Goal: Information Seeking & Learning: Learn about a topic

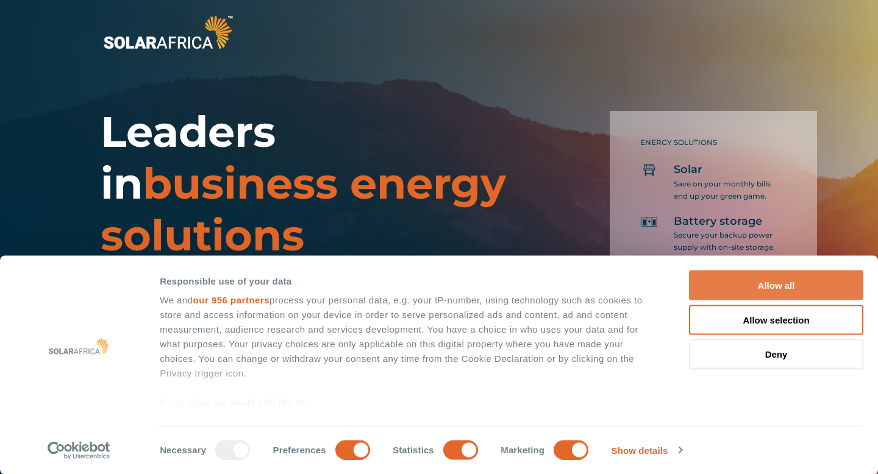
click at [742, 285] on button "Allow all" at bounding box center [776, 286] width 174 height 30
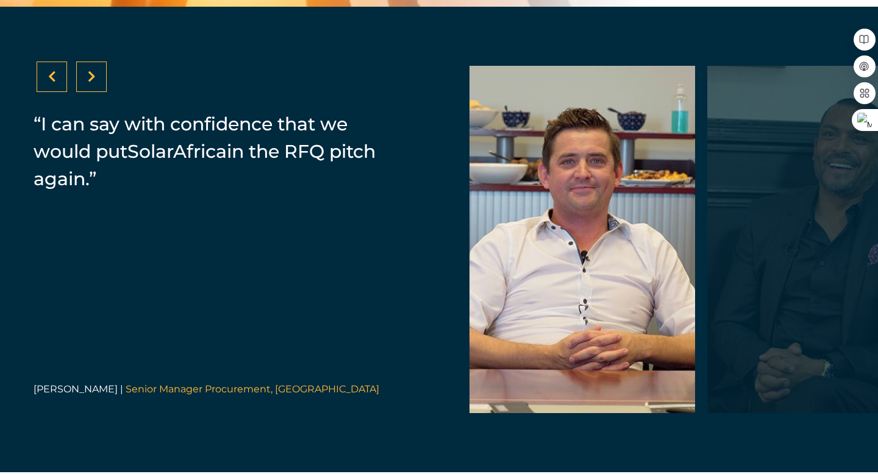
scroll to position [2547, 0]
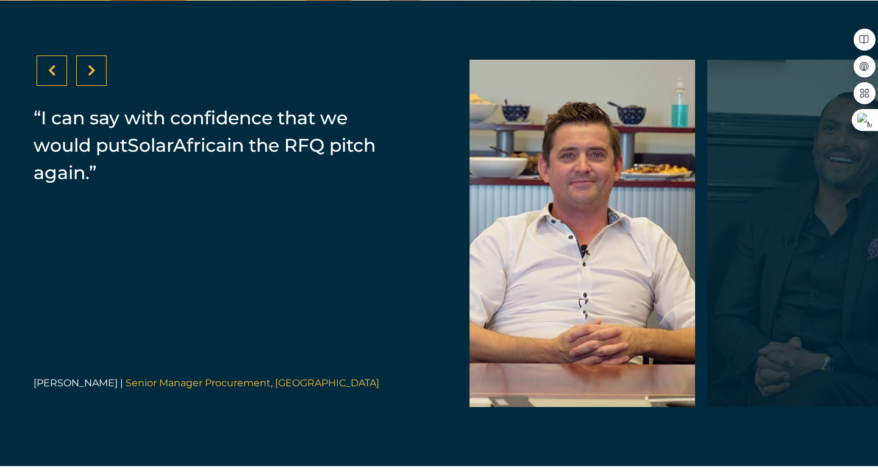
click at [863, 204] on div at bounding box center [820, 234] width 226 height 348
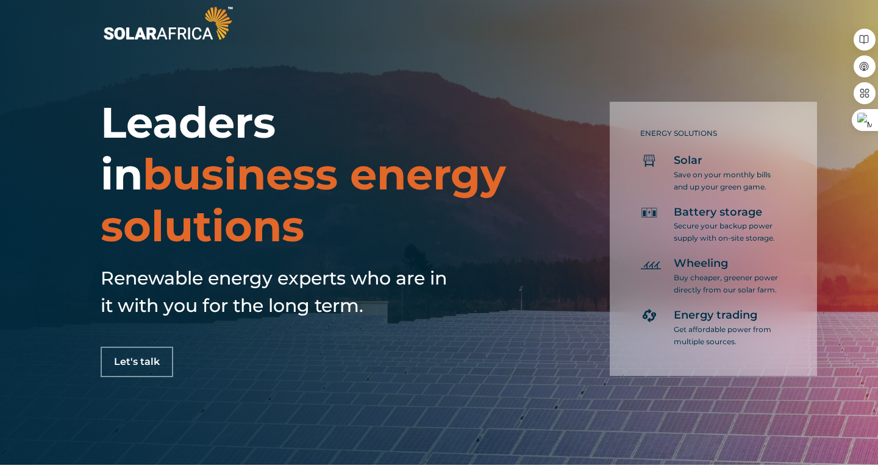
scroll to position [0, 0]
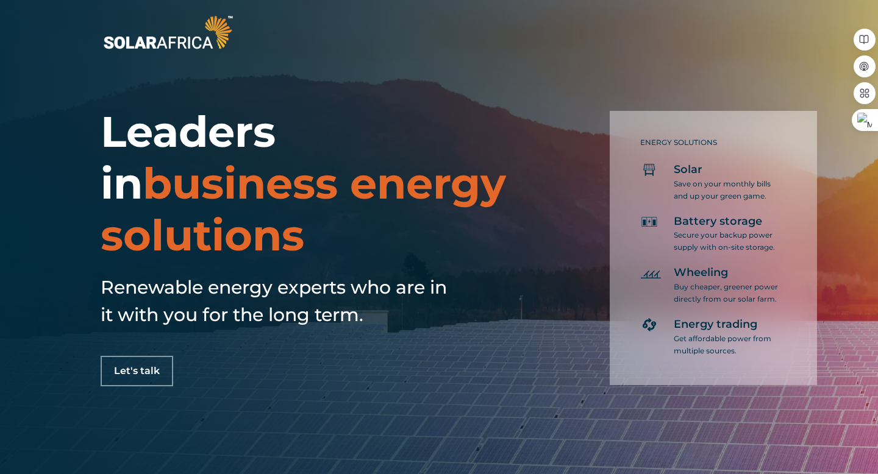
click at [140, 368] on span "Let's talk" at bounding box center [137, 371] width 46 height 10
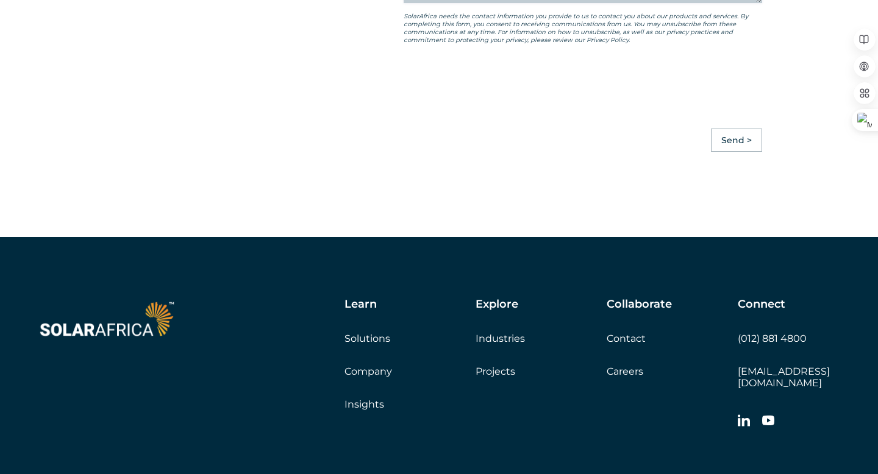
scroll to position [3375, 0]
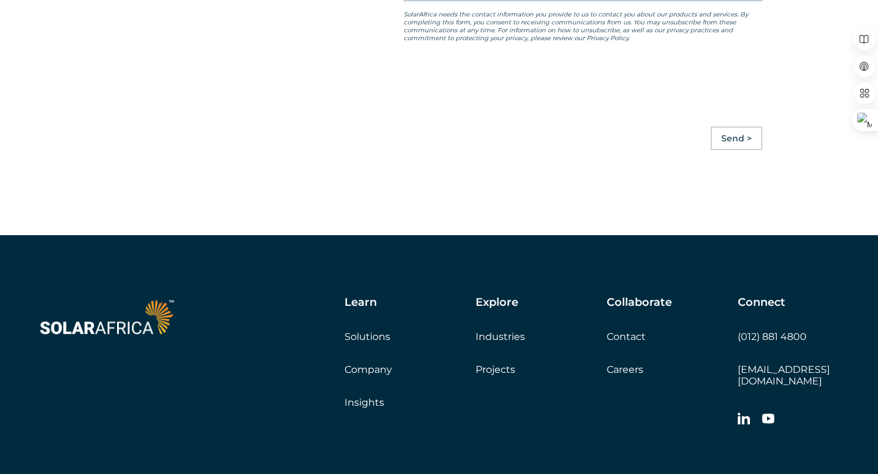
click at [369, 343] on link "Solutions" at bounding box center [368, 337] width 46 height 12
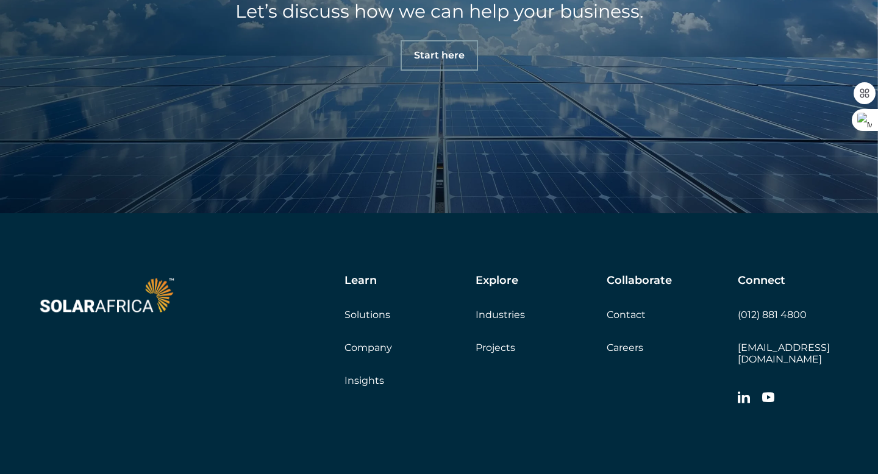
scroll to position [1280, 0]
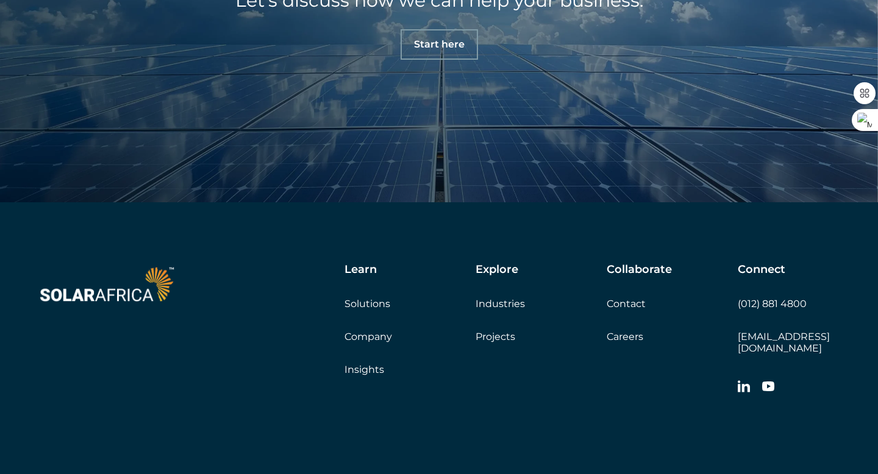
click at [495, 336] on link "Projects" at bounding box center [496, 337] width 40 height 12
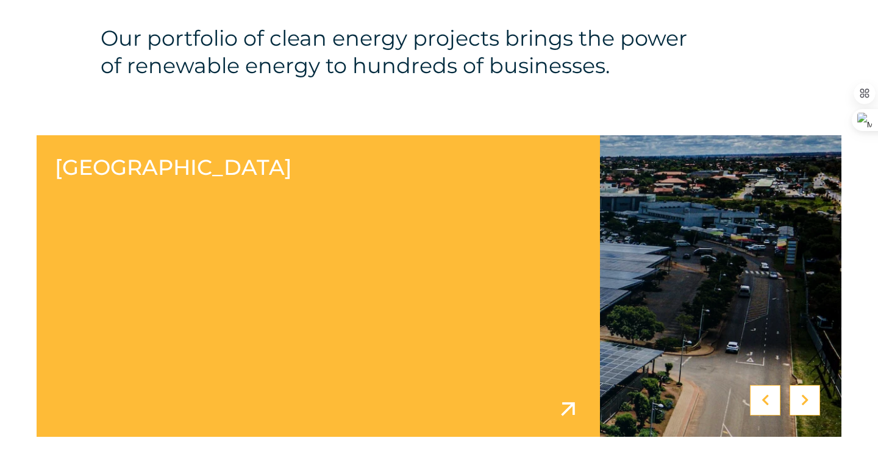
scroll to position [417, 0]
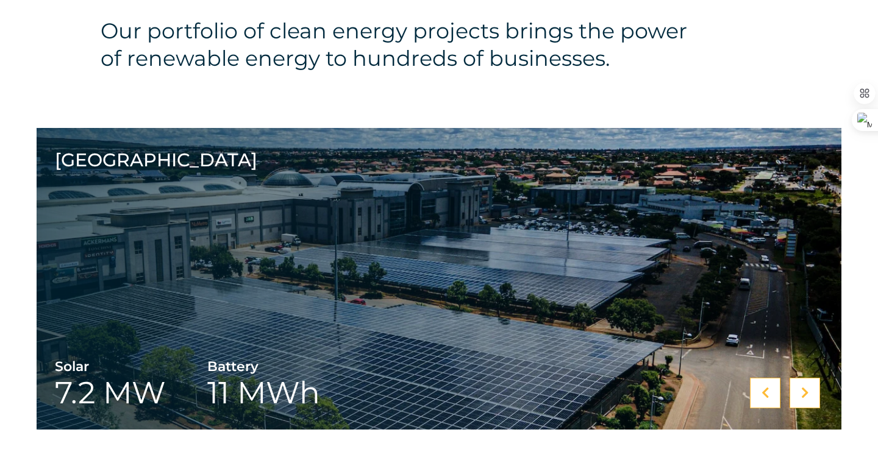
click at [809, 391] on icon at bounding box center [805, 393] width 8 height 12
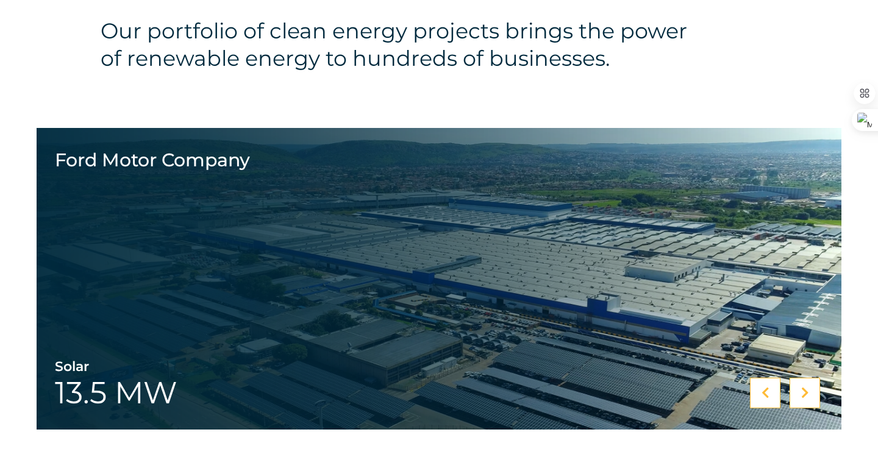
click at [809, 391] on icon at bounding box center [805, 393] width 8 height 12
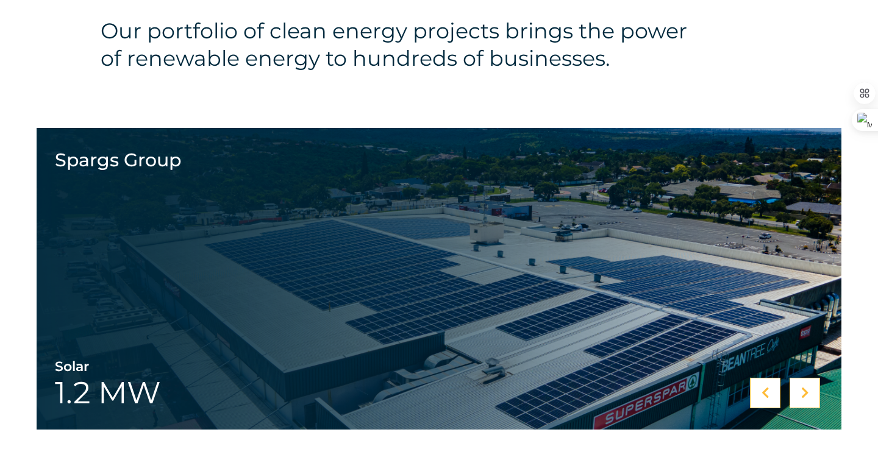
click at [809, 391] on icon at bounding box center [805, 393] width 8 height 12
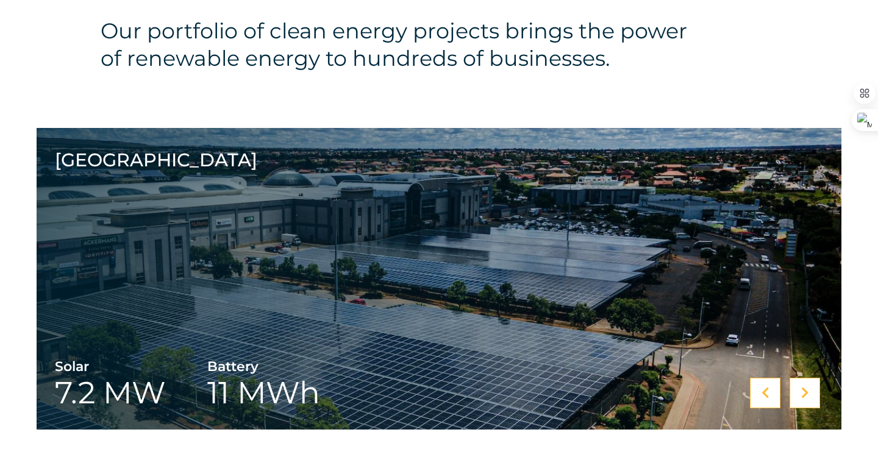
click at [809, 391] on icon at bounding box center [805, 393] width 8 height 12
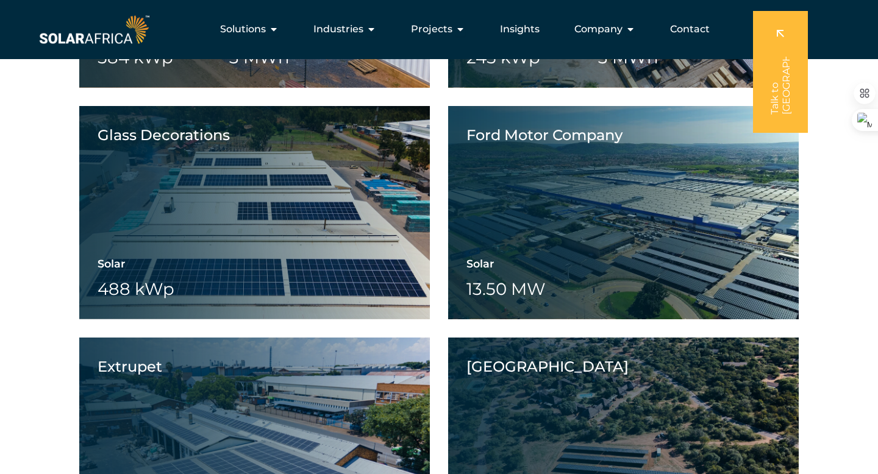
scroll to position [1545, 0]
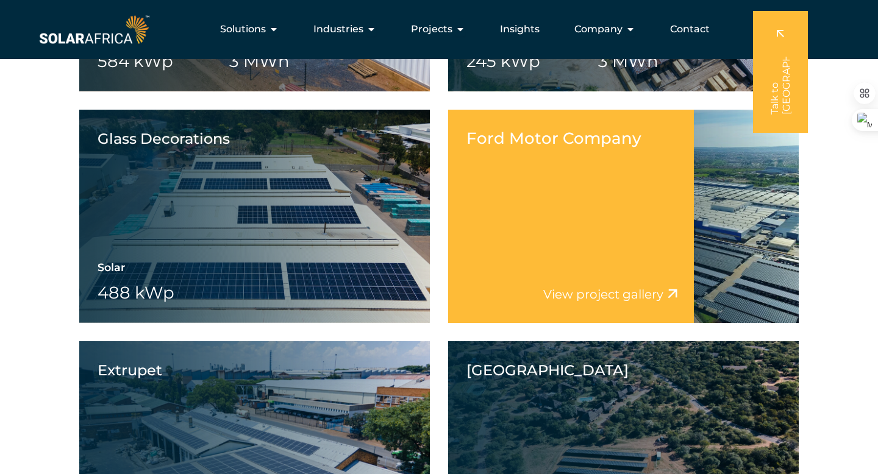
click at [646, 291] on link "View project gallery" at bounding box center [603, 294] width 120 height 15
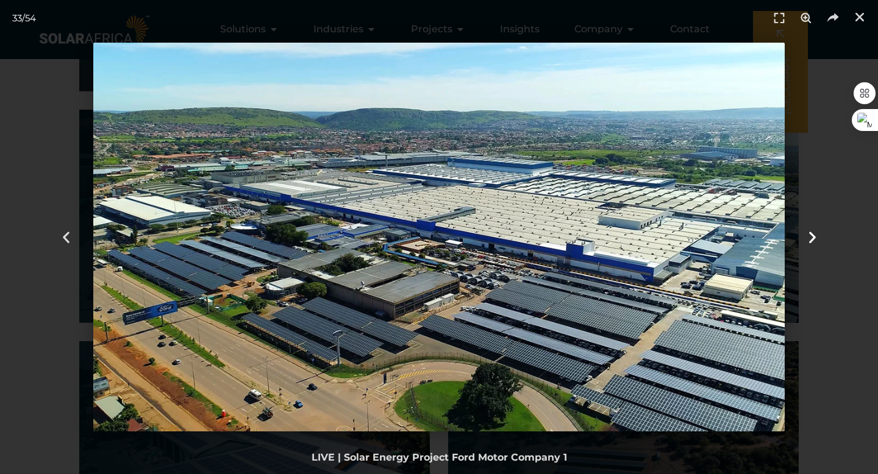
click at [810, 237] on icon "Next slide" at bounding box center [812, 237] width 15 height 15
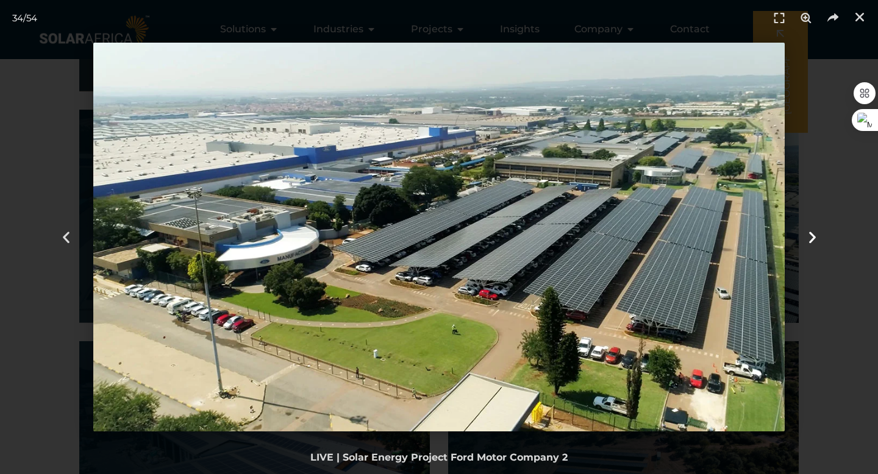
click at [810, 238] on icon "Next slide" at bounding box center [812, 237] width 15 height 15
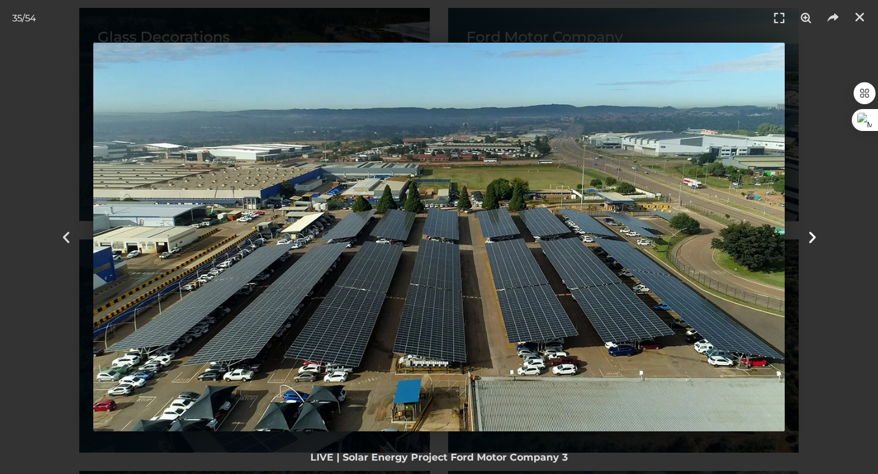
scroll to position [1650, 0]
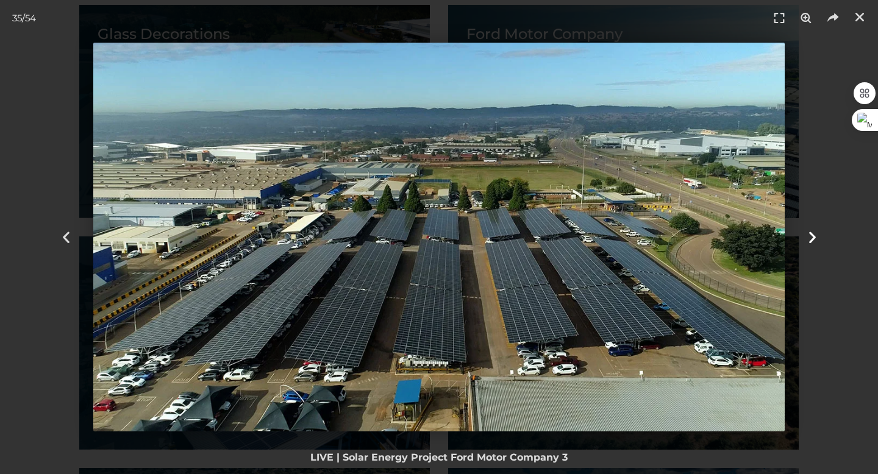
click at [816, 234] on icon "Next slide" at bounding box center [812, 237] width 15 height 15
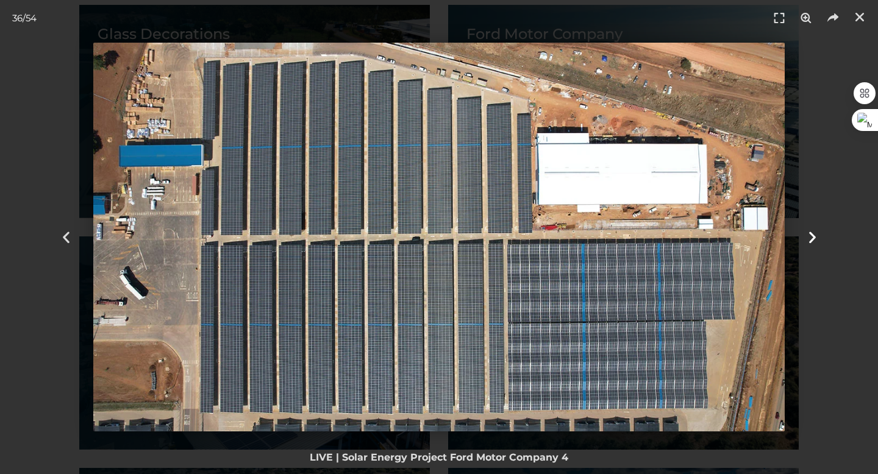
click at [816, 235] on icon "Next slide" at bounding box center [812, 237] width 15 height 15
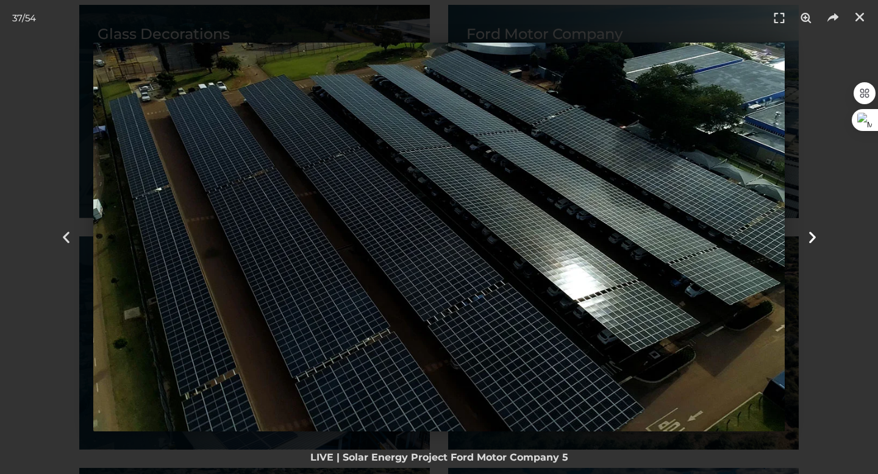
click at [816, 235] on icon "Next slide" at bounding box center [812, 237] width 15 height 15
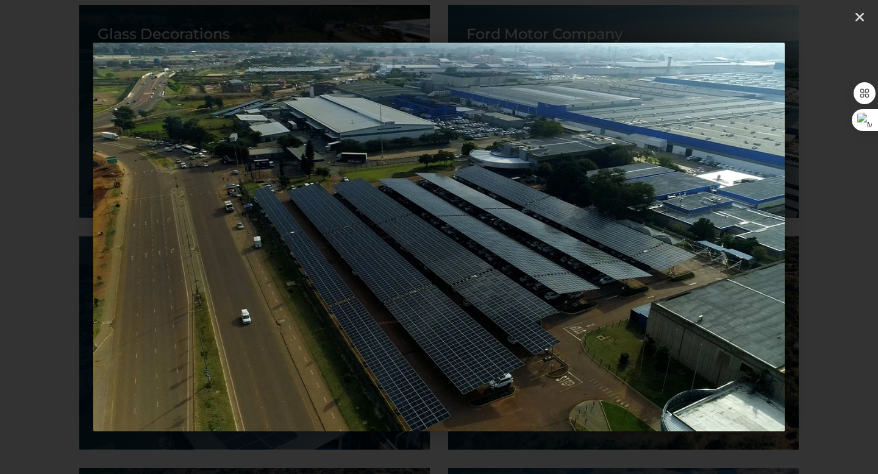
click at [816, 235] on icon "Next slide" at bounding box center [812, 237] width 15 height 15
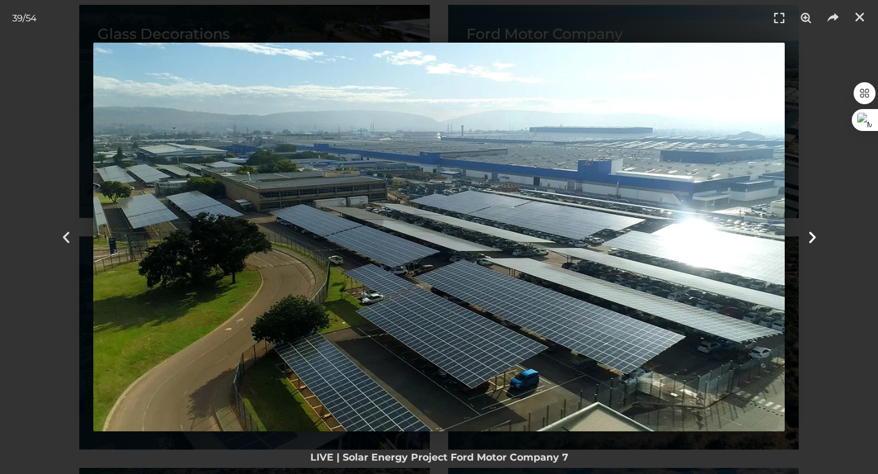
click at [813, 234] on icon "Next slide" at bounding box center [812, 237] width 15 height 15
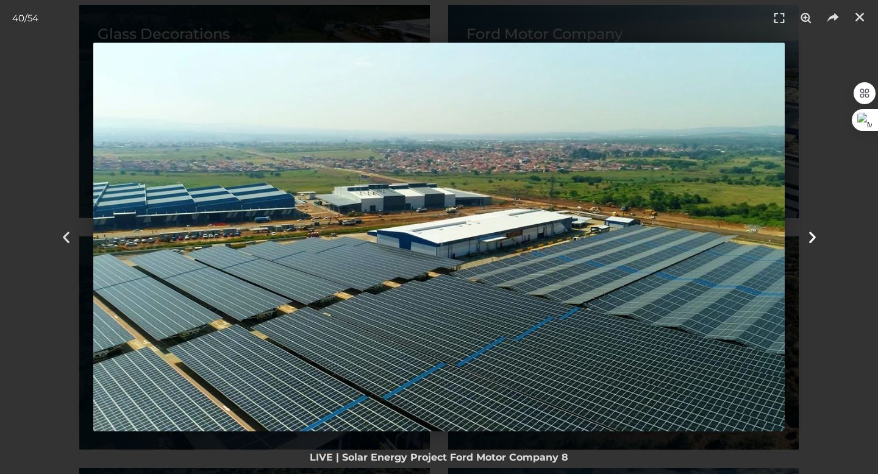
click at [813, 234] on icon "Next slide" at bounding box center [812, 237] width 15 height 15
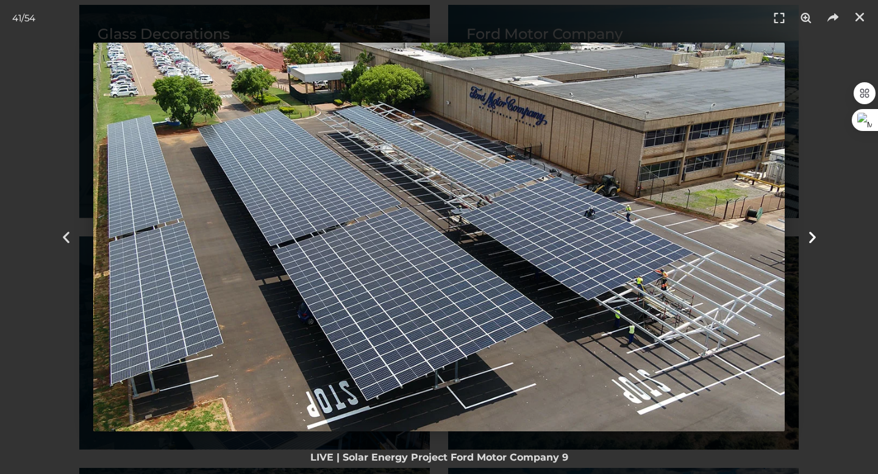
click at [813, 234] on icon "Next slide" at bounding box center [812, 237] width 15 height 15
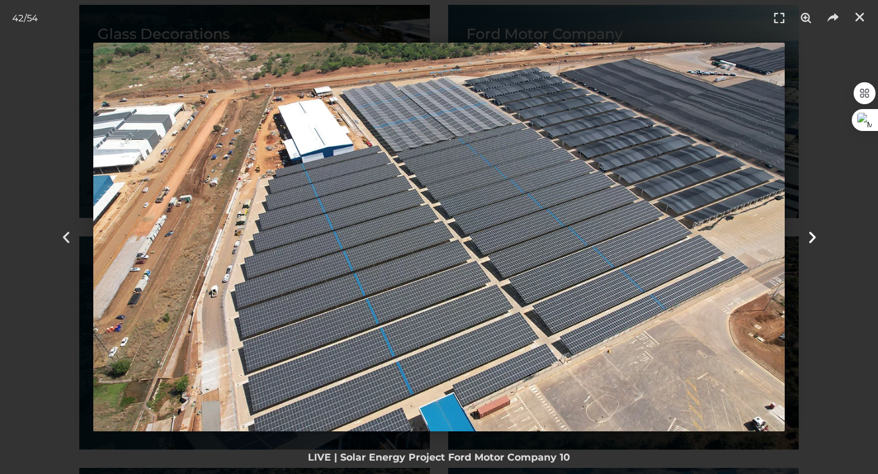
click at [814, 234] on icon "Next slide" at bounding box center [812, 237] width 15 height 15
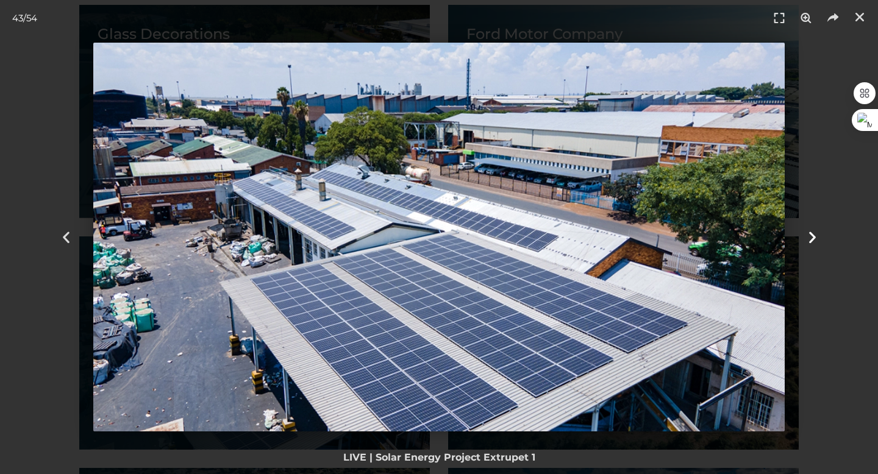
click at [814, 234] on icon "Next slide" at bounding box center [812, 237] width 15 height 15
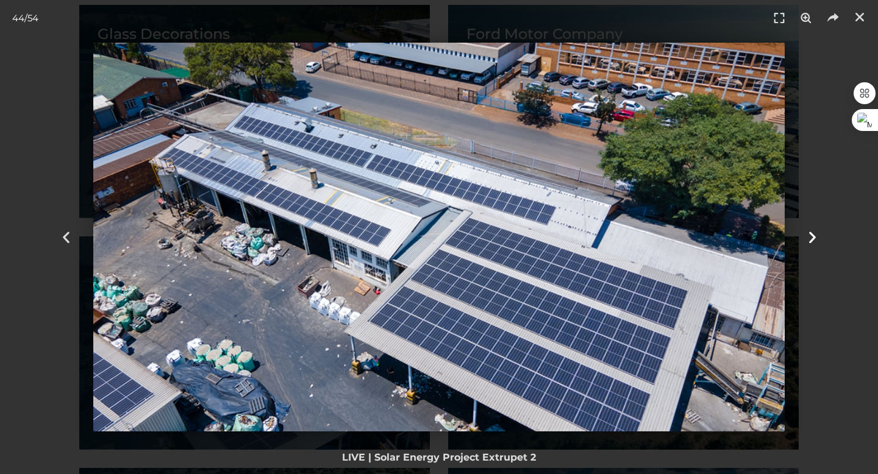
click at [814, 234] on icon "Next slide" at bounding box center [812, 237] width 15 height 15
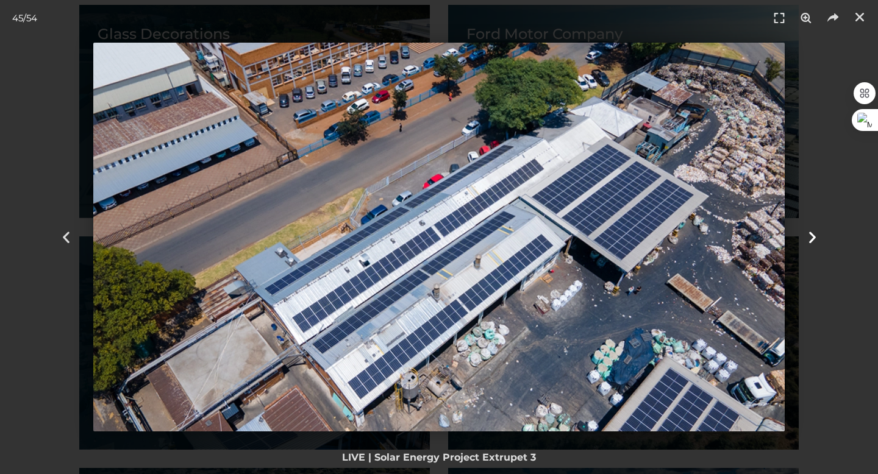
click at [814, 234] on icon "Next slide" at bounding box center [812, 237] width 15 height 15
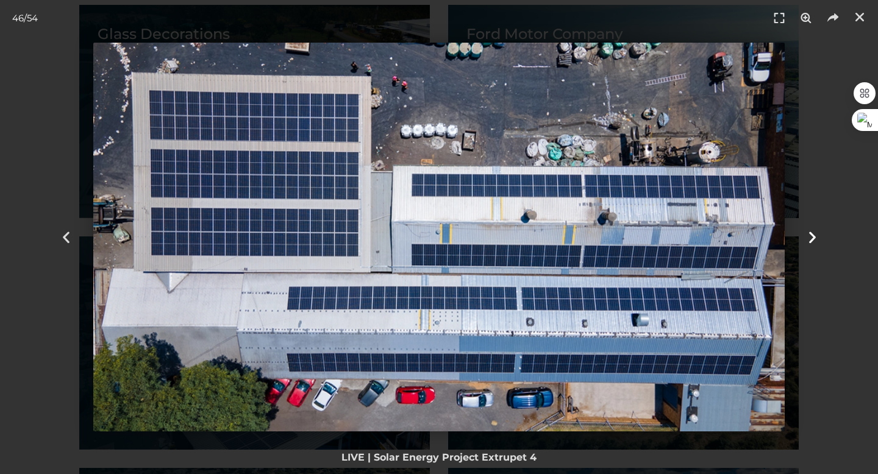
click at [814, 235] on icon "Next slide" at bounding box center [812, 237] width 15 height 15
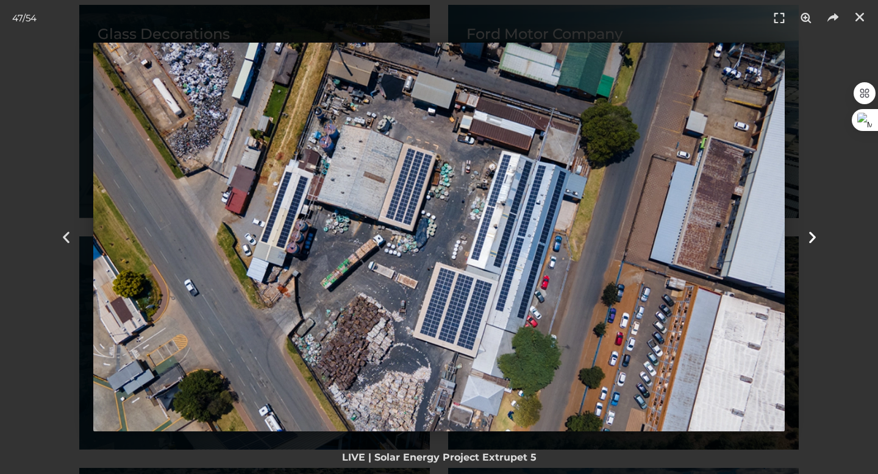
click at [815, 235] on icon "Next slide" at bounding box center [812, 237] width 15 height 15
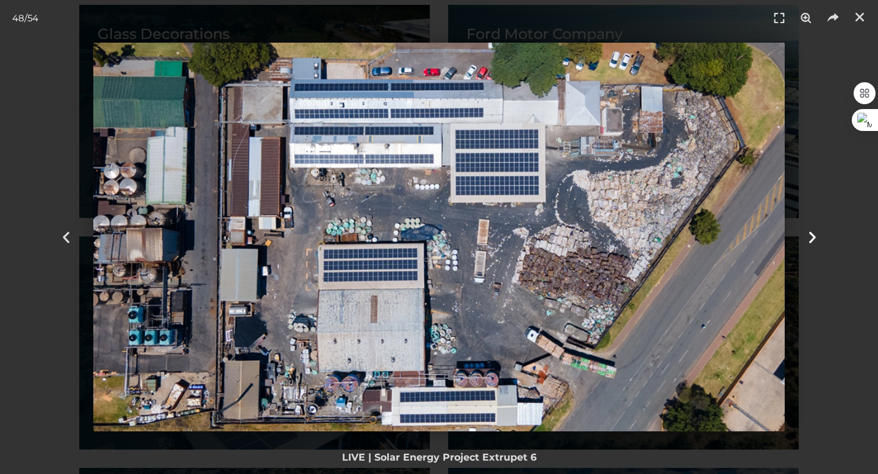
click at [815, 235] on icon "Next slide" at bounding box center [812, 237] width 15 height 15
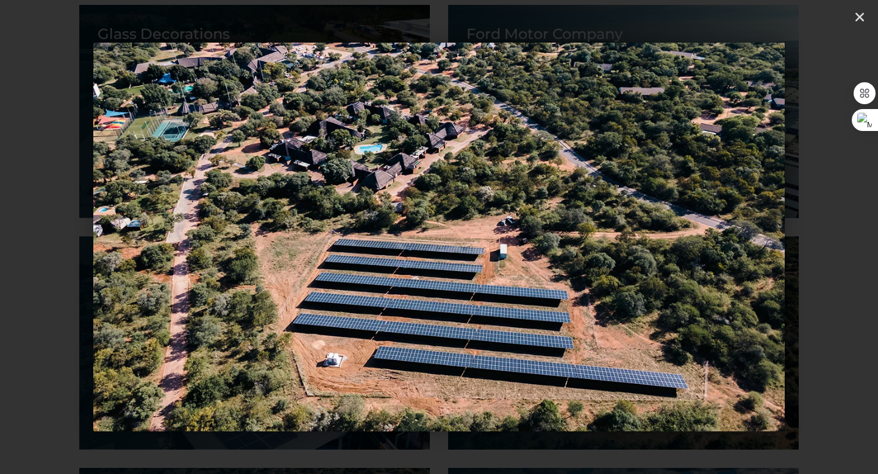
click at [815, 234] on icon "Next slide" at bounding box center [812, 237] width 15 height 15
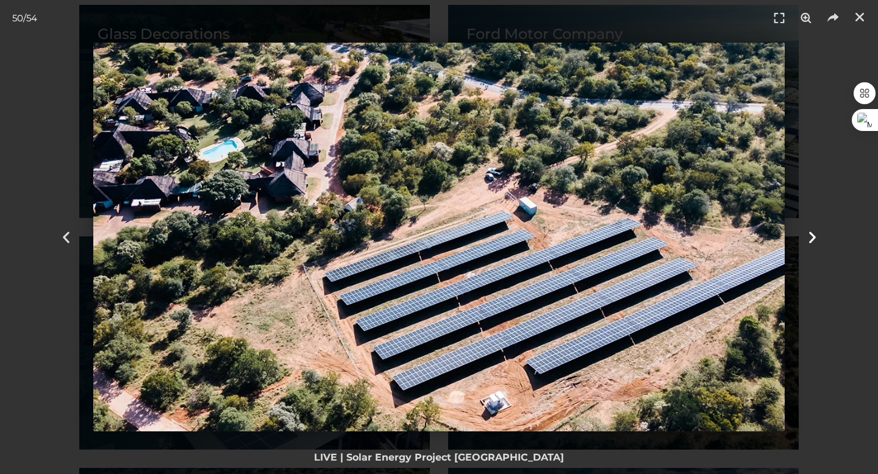
click at [815, 234] on icon "Next slide" at bounding box center [812, 237] width 15 height 15
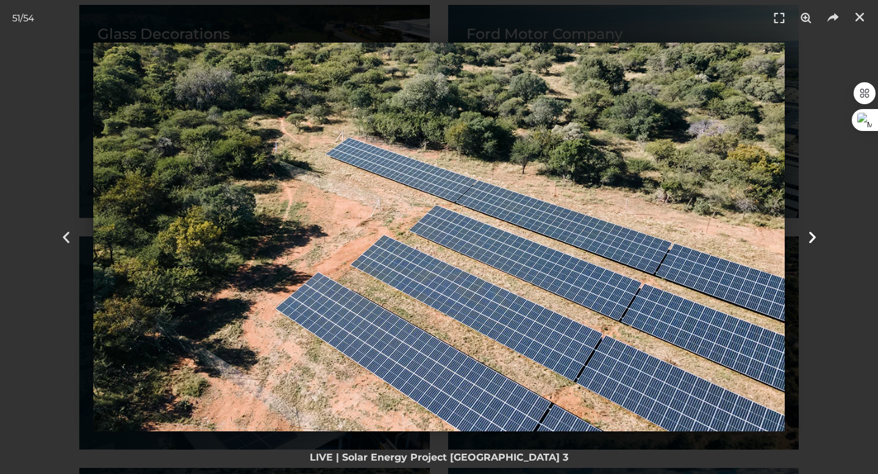
click at [815, 234] on icon "Next slide" at bounding box center [812, 237] width 15 height 15
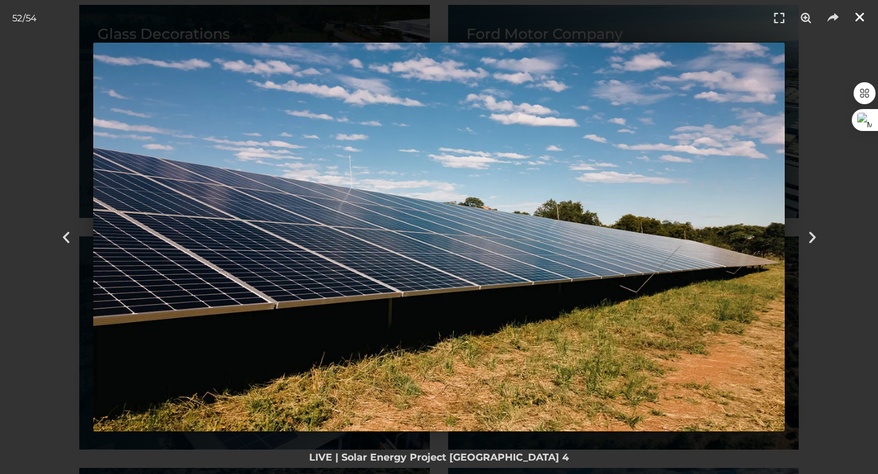
click at [862, 13] on icon "Close (Esc)" at bounding box center [860, 17] width 12 height 12
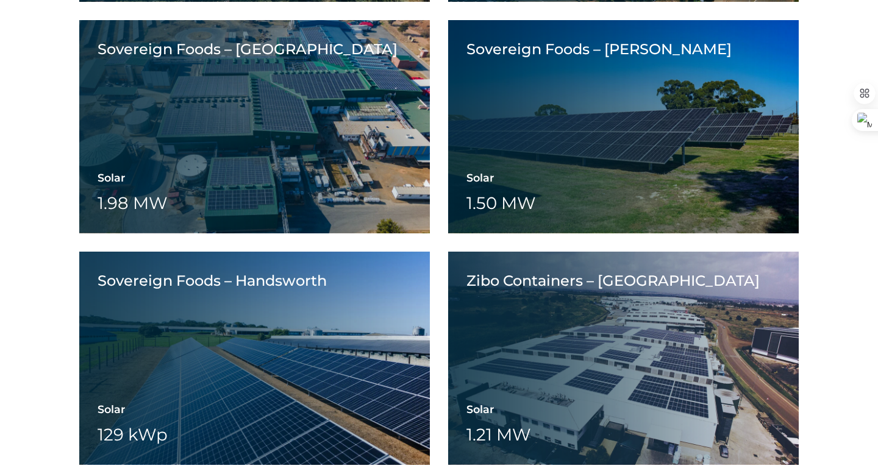
scroll to position [2428, 0]
